Goal: Obtain resource: Download file/media

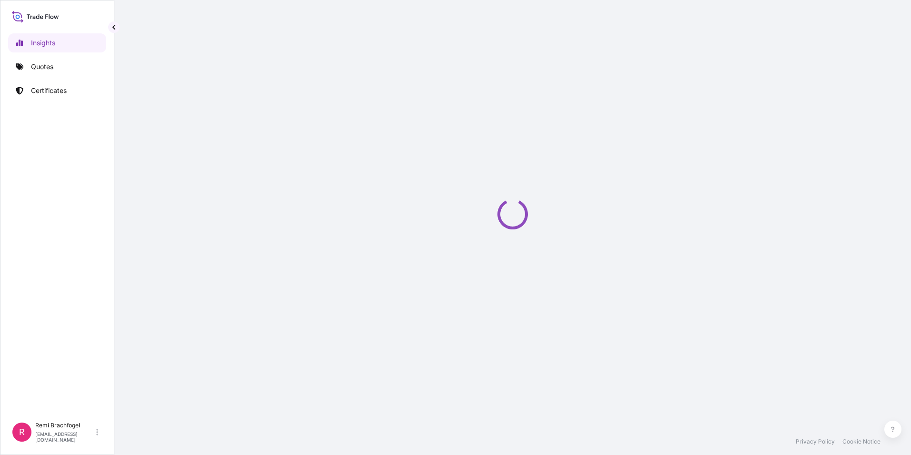
select select "2025"
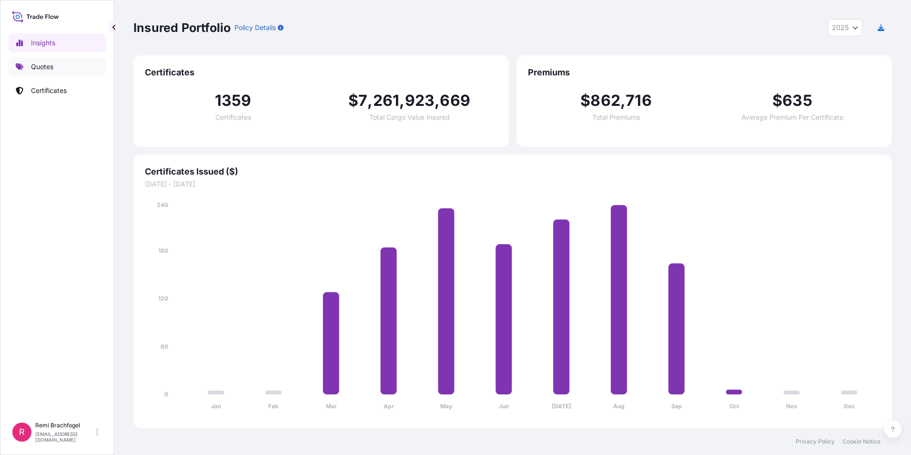
click at [65, 58] on link "Quotes" at bounding box center [57, 66] width 98 height 19
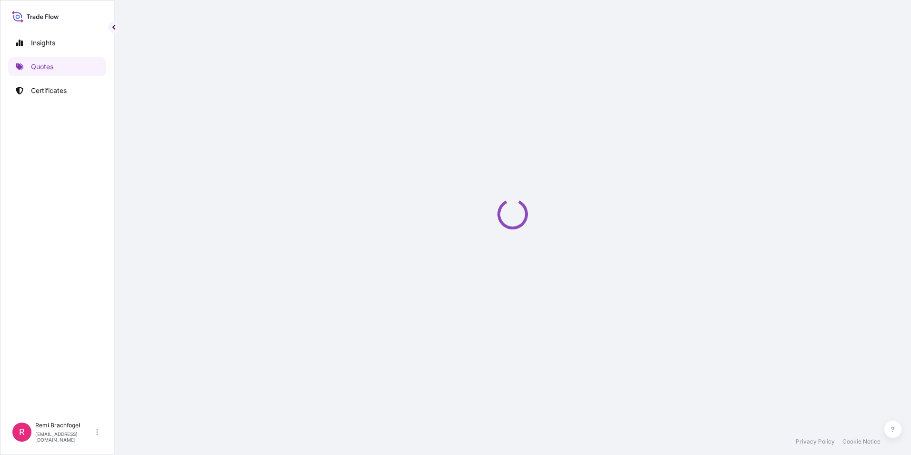
click at [58, 101] on div "Insights Quotes Certificates" at bounding box center [57, 221] width 98 height 392
click at [59, 92] on p "Certificates" at bounding box center [49, 91] width 36 height 10
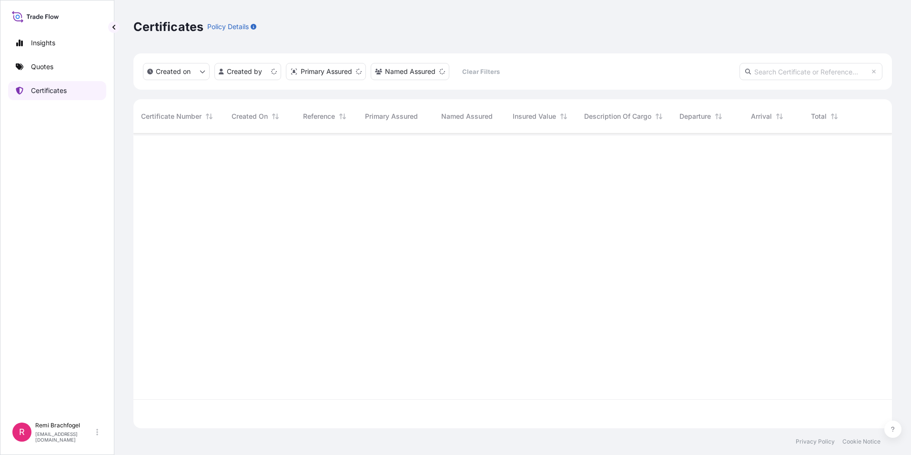
scroll to position [293, 751]
click at [773, 78] on input "text" at bounding box center [810, 71] width 143 height 17
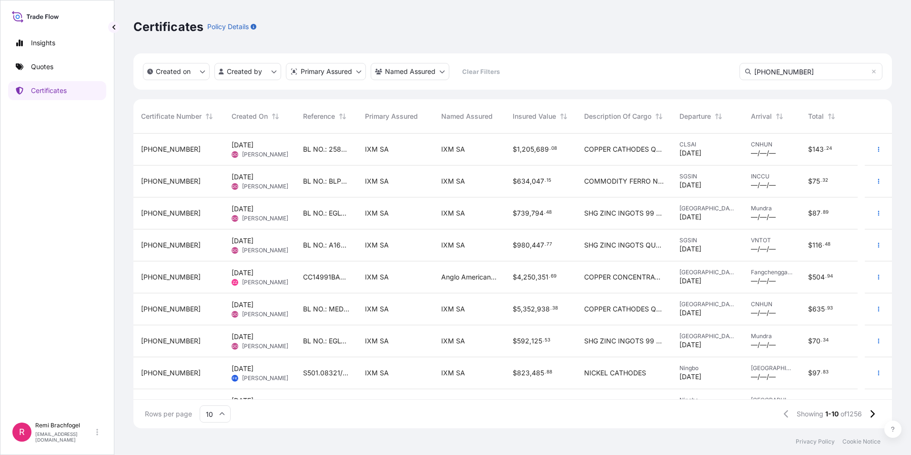
type input "31846-831-1"
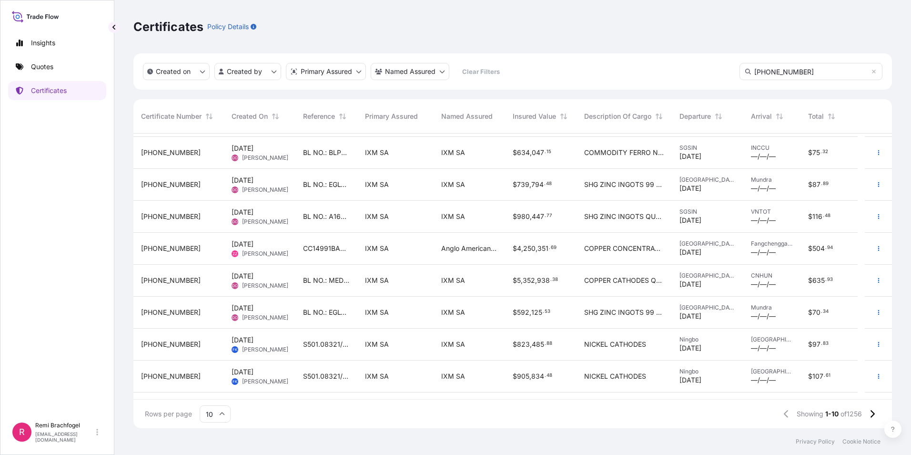
scroll to position [54, 0]
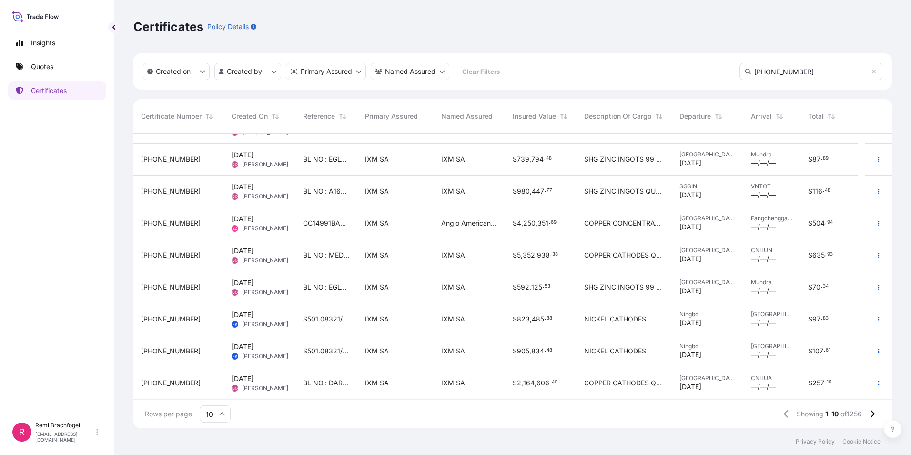
click at [215, 411] on input "10" at bounding box center [215, 413] width 31 height 17
click at [217, 395] on div "50" at bounding box center [214, 387] width 23 height 18
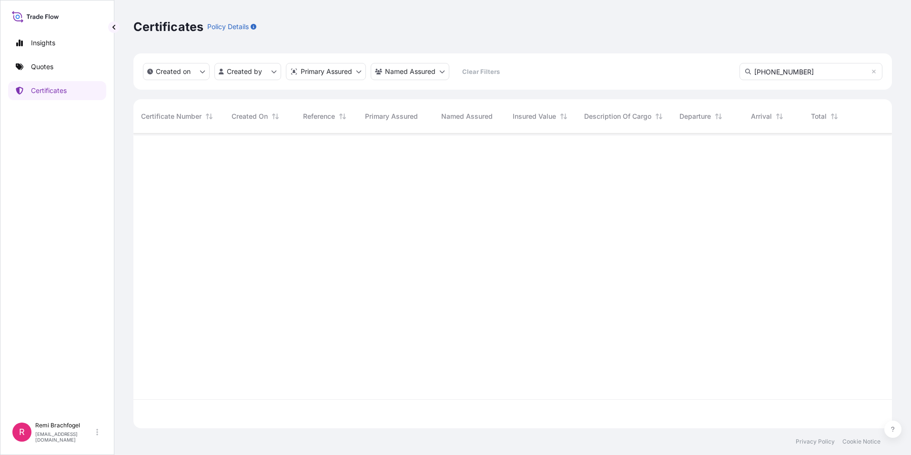
click at [801, 73] on input "31846-831-1" at bounding box center [810, 71] width 143 height 17
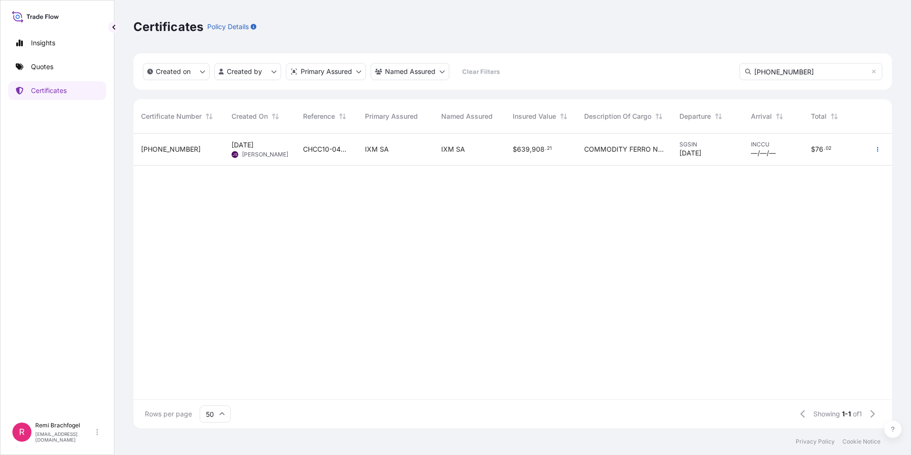
click at [312, 154] on div "CHCC10-04874.05 / SSLSGCCUCAE7733" at bounding box center [326, 149] width 62 height 32
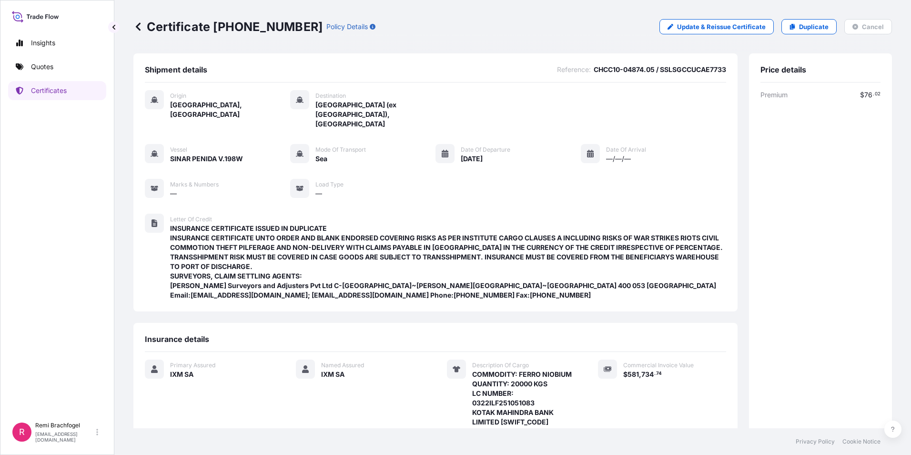
scroll to position [183, 0]
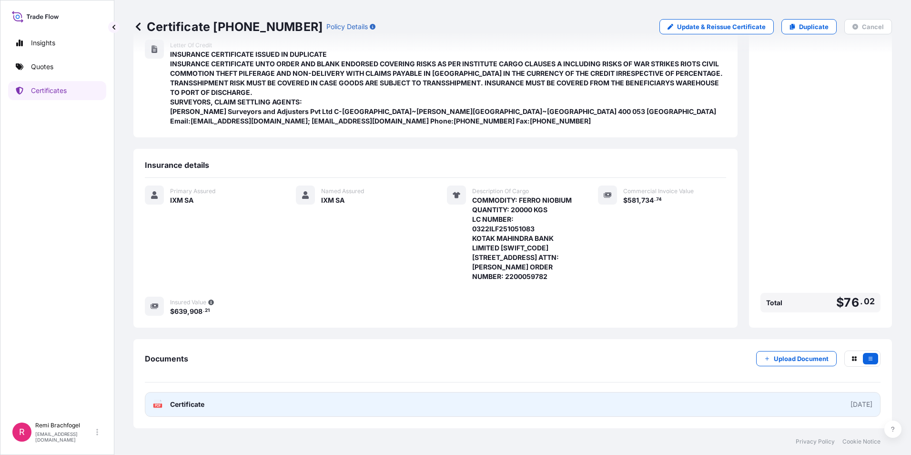
click at [415, 400] on link "PDF Certificate 2025-07-27" at bounding box center [513, 404] width 736 height 25
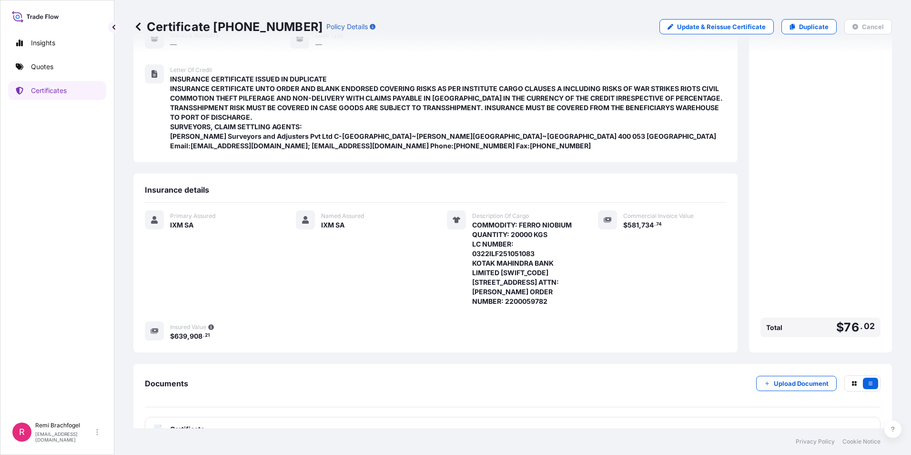
scroll to position [0, 0]
